Goal: Task Accomplishment & Management: Use online tool/utility

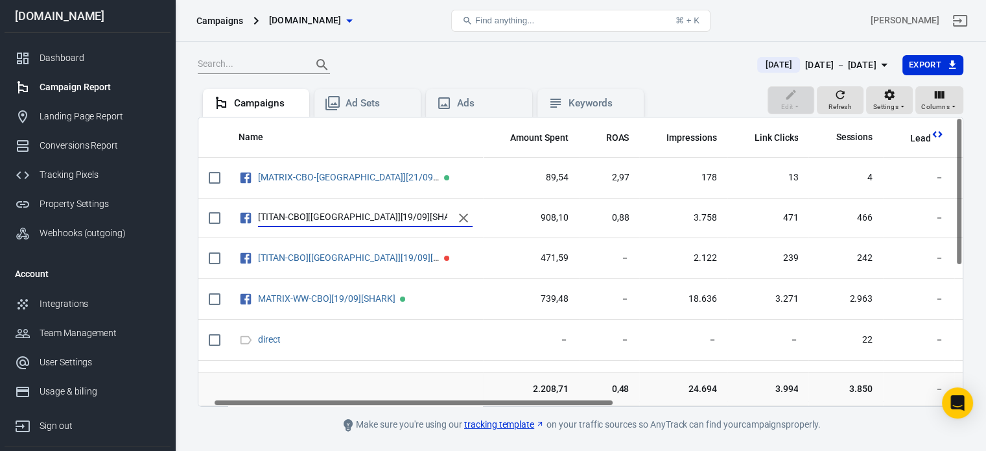
scroll to position [0, 29]
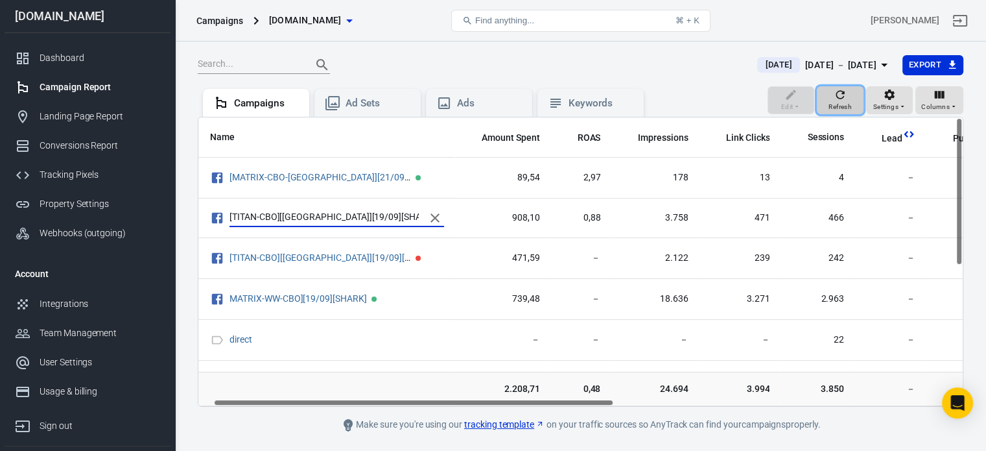
click at [841, 93] on icon "button" at bounding box center [840, 94] width 13 height 13
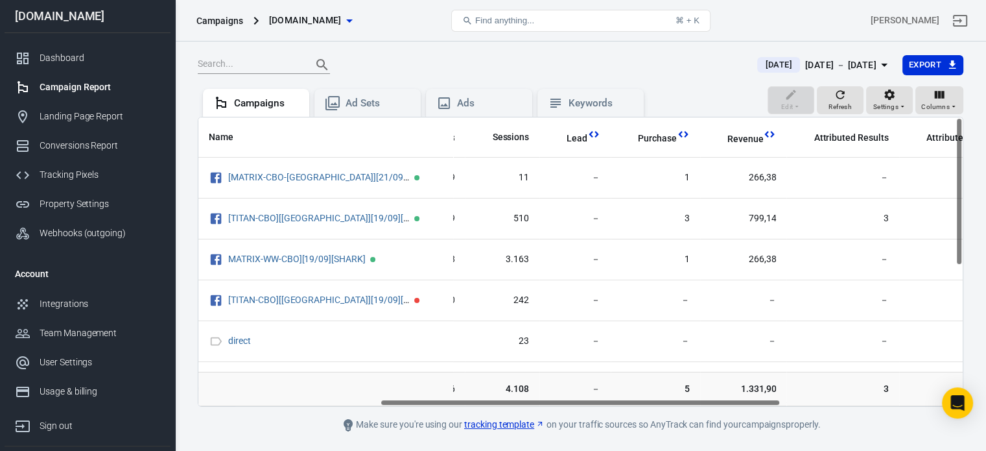
scroll to position [0, 346]
drag, startPoint x: 468, startPoint y: 403, endPoint x: 650, endPoint y: 383, distance: 183.3
click at [650, 383] on div "Name Amount Spent ROAS Impressions Link Clicks Sessions Lead Purchase Revenue A…" at bounding box center [581, 262] width 766 height 290
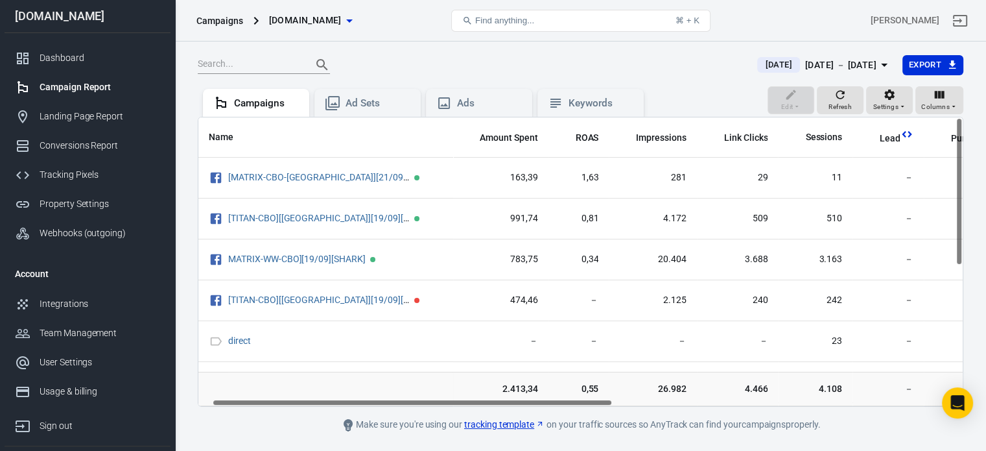
scroll to position [0, 33]
drag, startPoint x: 663, startPoint y: 401, endPoint x: 499, endPoint y: 375, distance: 166.0
click at [499, 375] on div "Name Amount Spent ROAS Impressions Link Clicks Sessions Lead Purchase Revenue A…" at bounding box center [581, 262] width 766 height 290
click at [103, 302] on div "Integrations" at bounding box center [100, 304] width 121 height 14
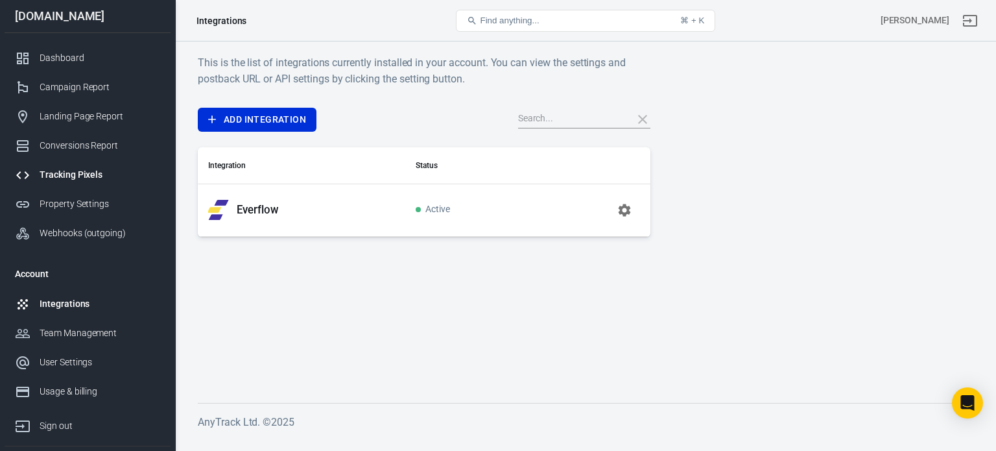
click at [80, 175] on div "Tracking Pixels" at bounding box center [100, 175] width 121 height 14
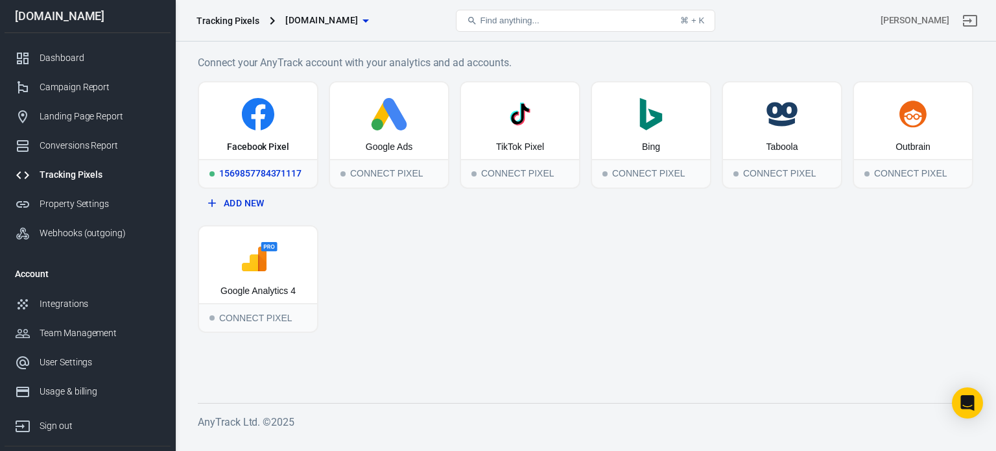
click at [258, 169] on div "1569857784371117" at bounding box center [258, 173] width 118 height 29
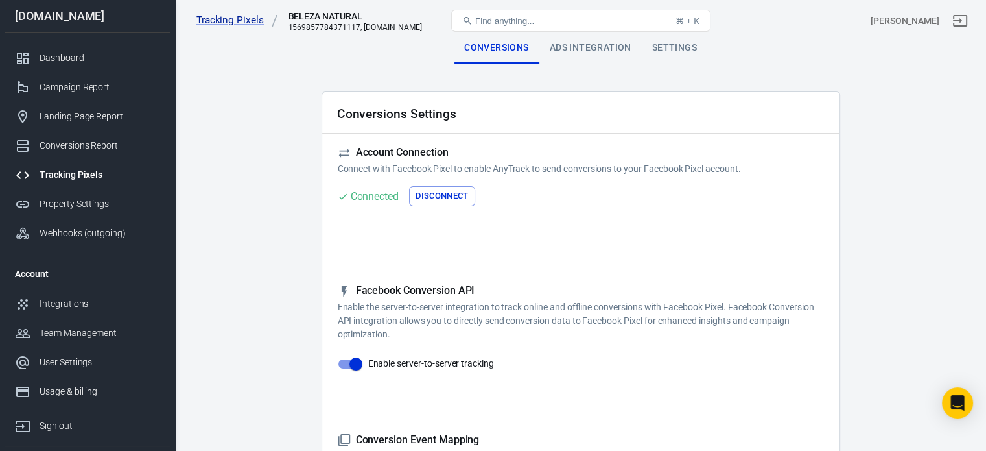
click at [559, 54] on div "Ads Integration" at bounding box center [590, 47] width 102 height 31
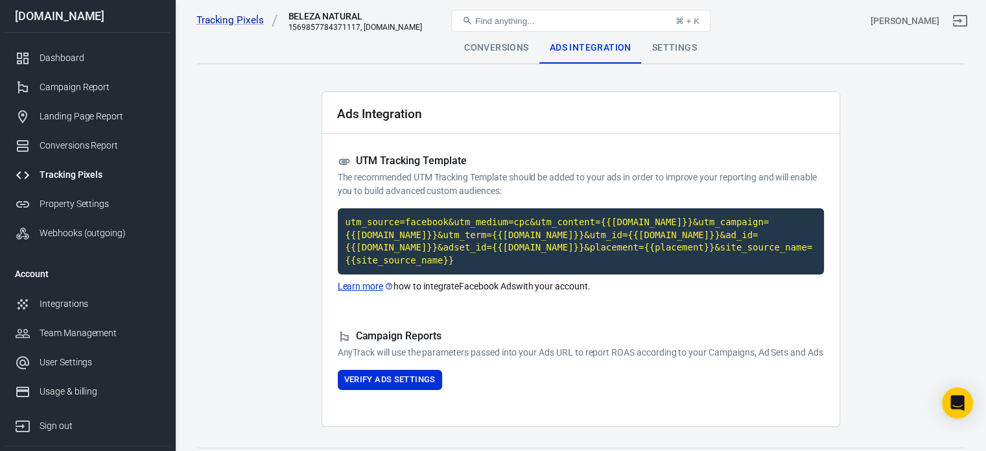
click at [681, 49] on div "Settings" at bounding box center [674, 47] width 65 height 31
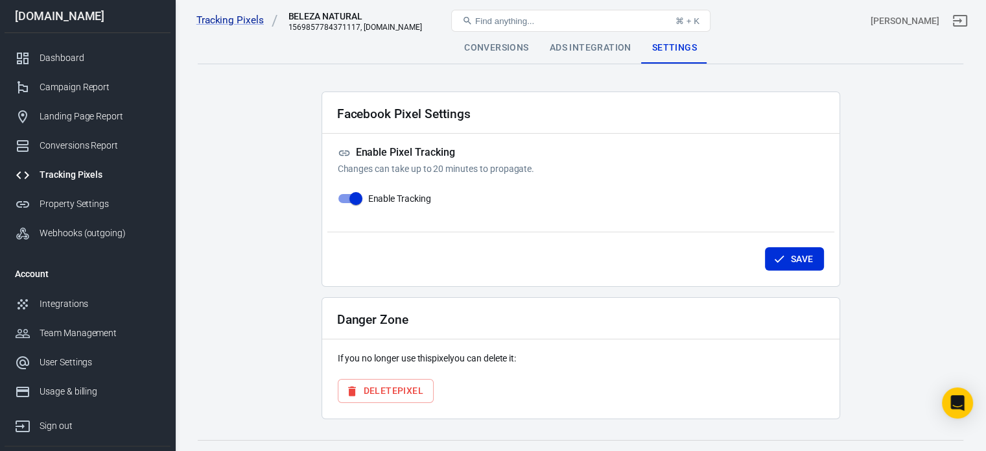
click at [511, 44] on div "Conversions" at bounding box center [496, 47] width 85 height 31
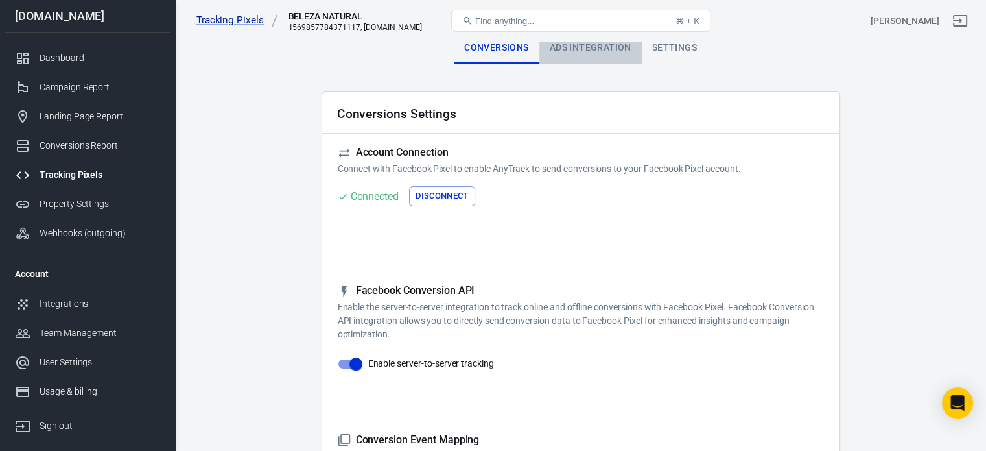
click at [598, 57] on div "Ads Integration" at bounding box center [590, 47] width 102 height 31
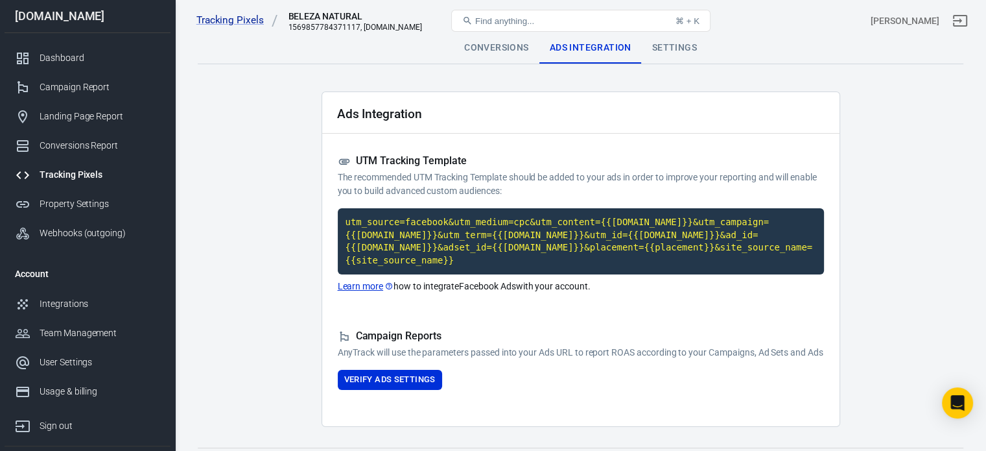
scroll to position [32, 0]
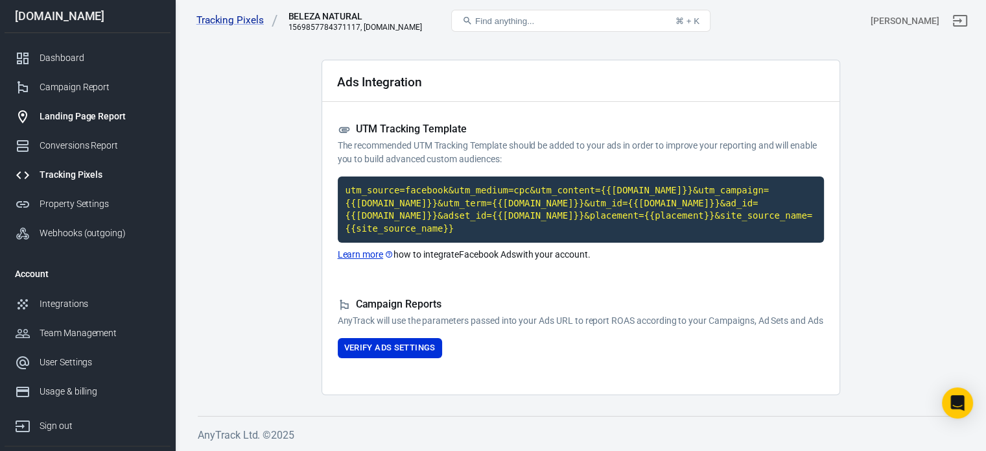
click at [104, 116] on div "Landing Page Report" at bounding box center [100, 117] width 121 height 14
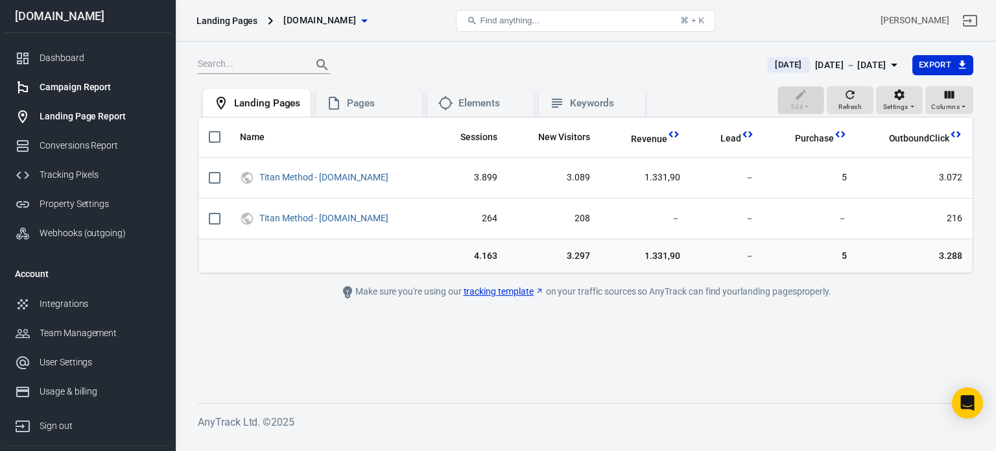
click at [108, 90] on div "Campaign Report" at bounding box center [100, 87] width 121 height 14
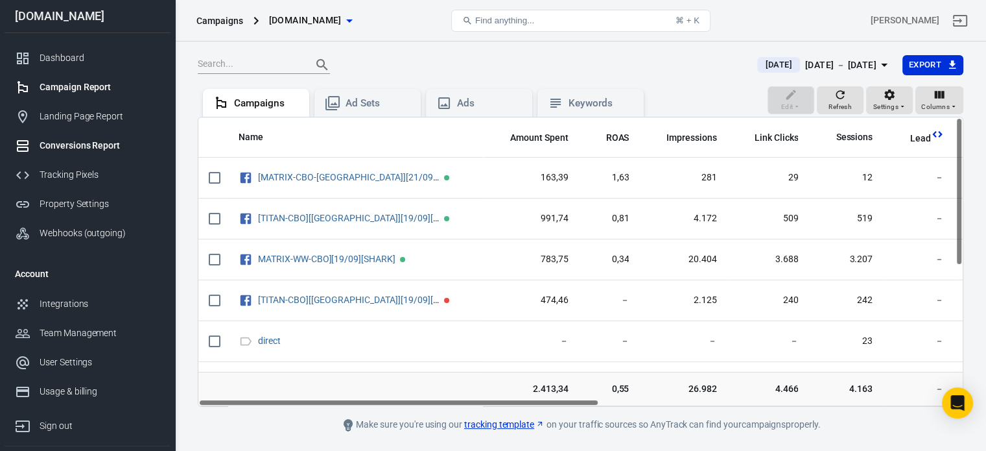
click at [74, 134] on link "Conversions Report" at bounding box center [88, 145] width 166 height 29
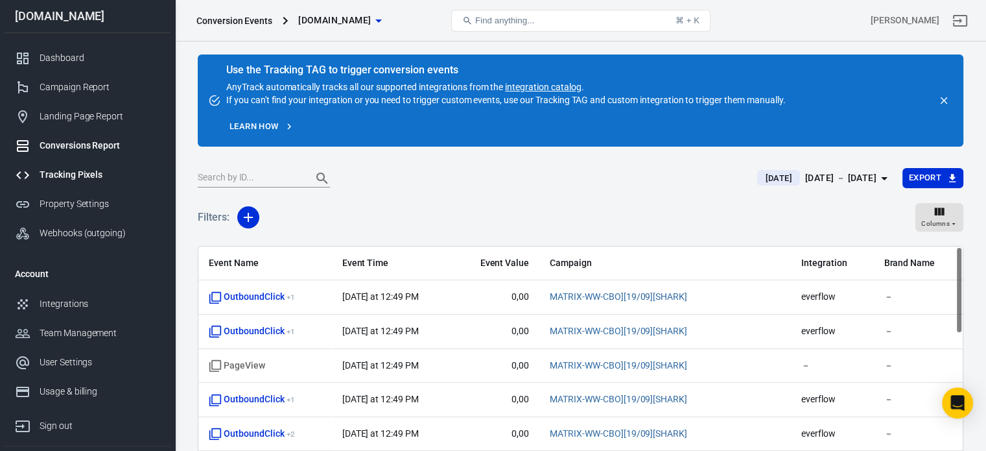
click at [73, 172] on div "Tracking Pixels" at bounding box center [100, 175] width 121 height 14
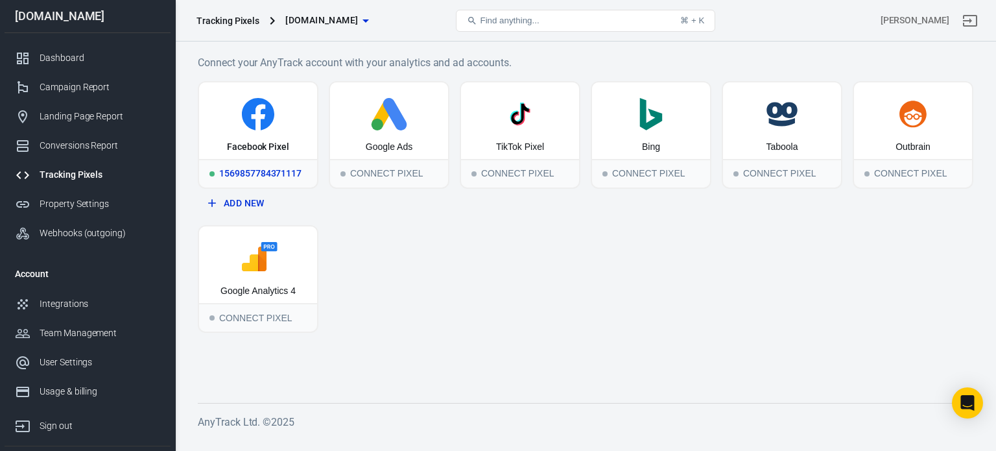
click at [240, 173] on div "1569857784371117" at bounding box center [258, 173] width 118 height 29
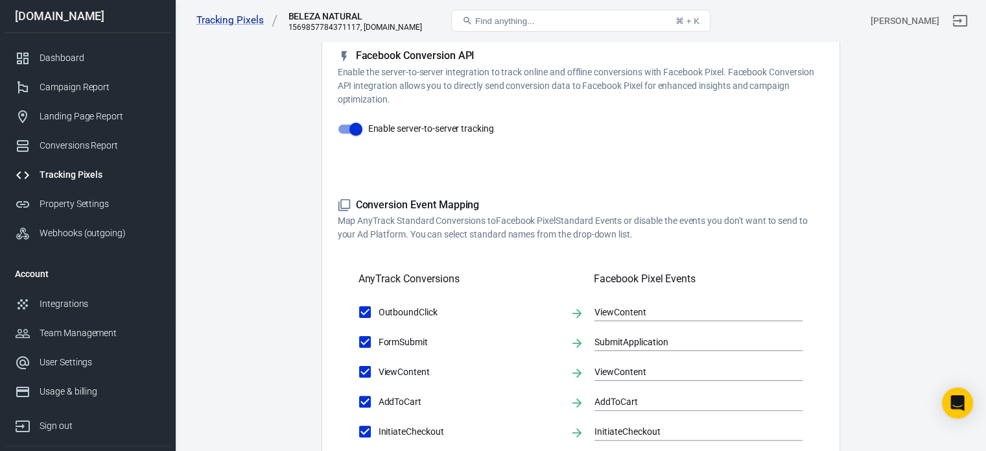
scroll to position [259, 0]
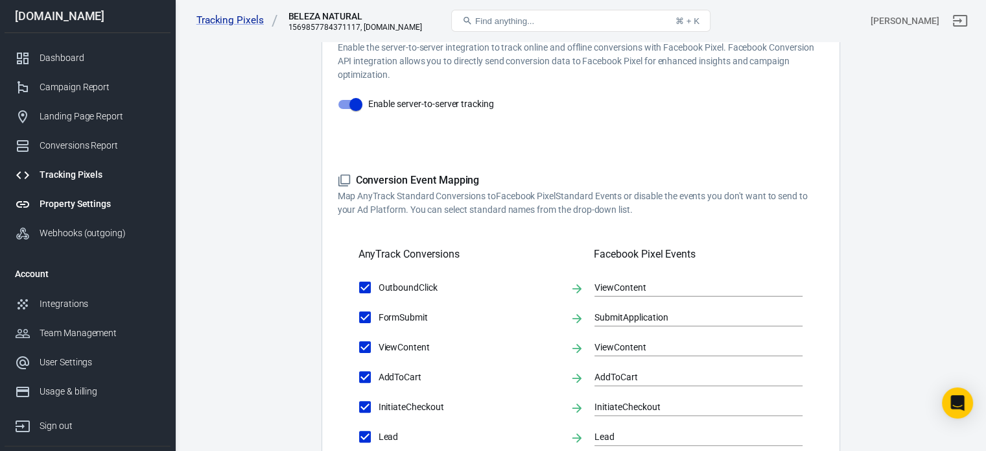
click at [97, 204] on div "Property Settings" at bounding box center [100, 204] width 121 height 14
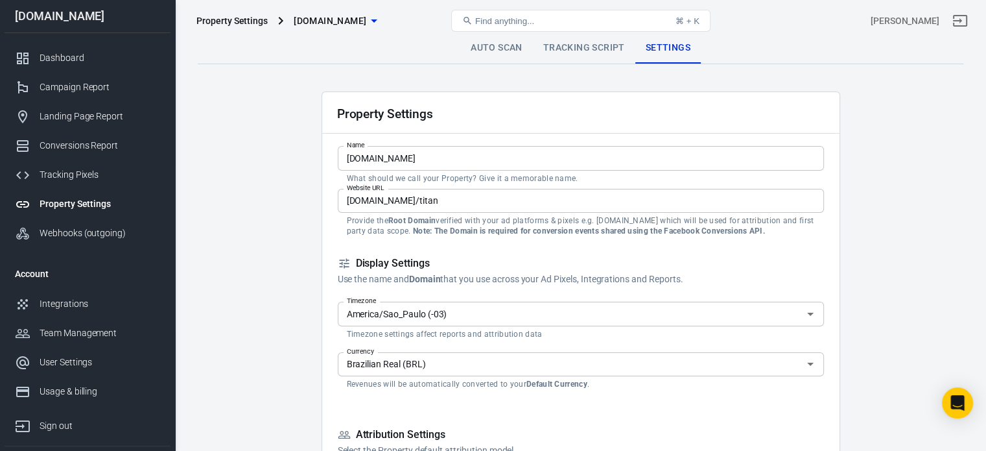
click at [485, 49] on link "Auto Scan" at bounding box center [496, 47] width 73 height 31
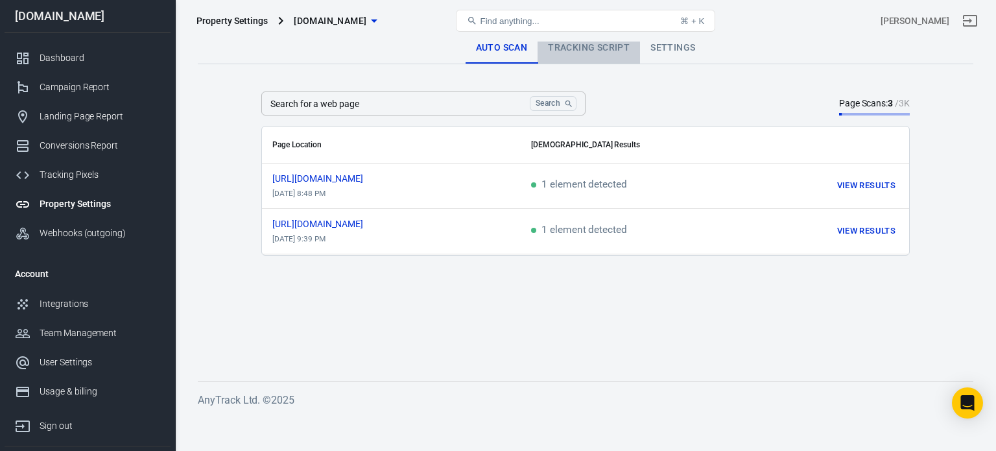
click at [602, 53] on link "Tracking Script" at bounding box center [588, 47] width 102 height 31
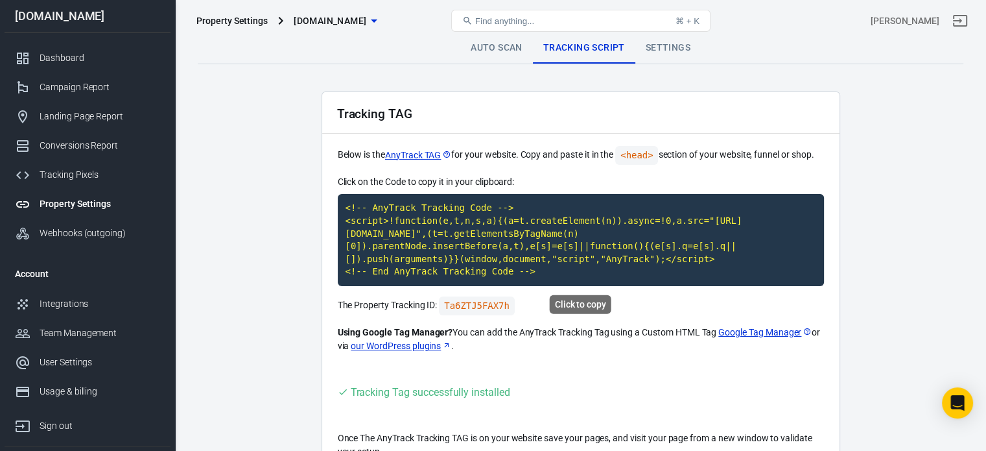
click at [572, 228] on code "<!-- AnyTrack Tracking Code --> <script>!function(e,t,n,s,a){(a=t.createElement…" at bounding box center [581, 240] width 486 height 92
click at [98, 89] on div "Campaign Report" at bounding box center [100, 87] width 121 height 14
